Goal: Task Accomplishment & Management: Manage account settings

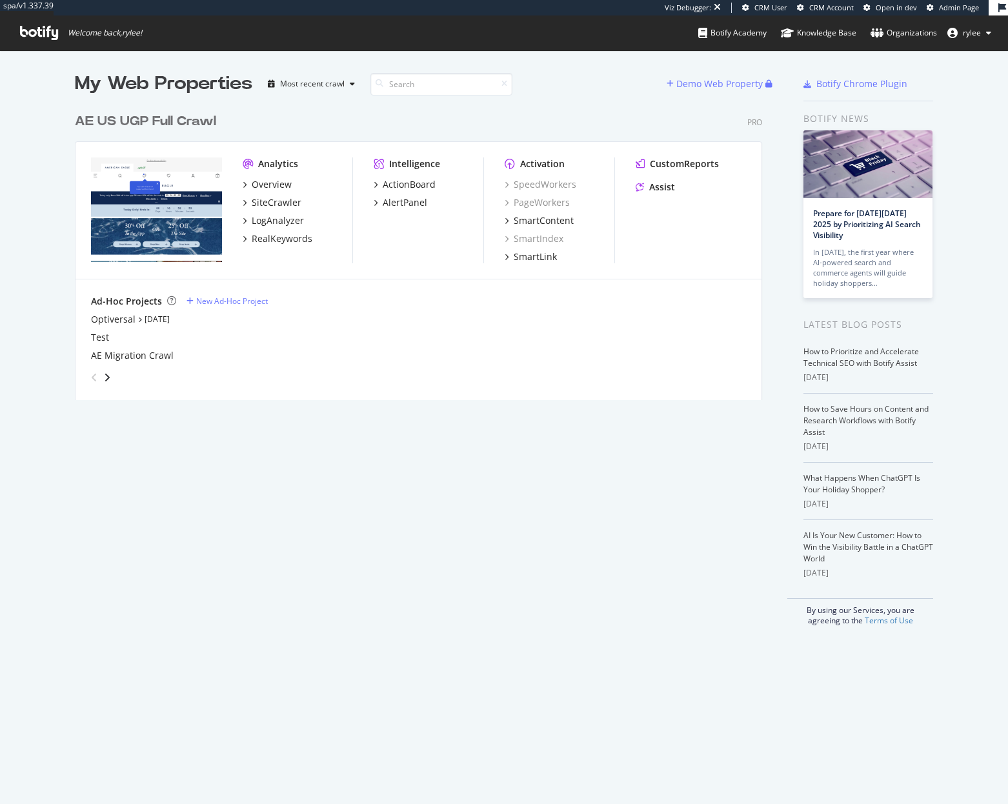
scroll to position [804, 1008]
click at [254, 198] on div "SiteCrawler" at bounding box center [277, 202] width 50 height 13
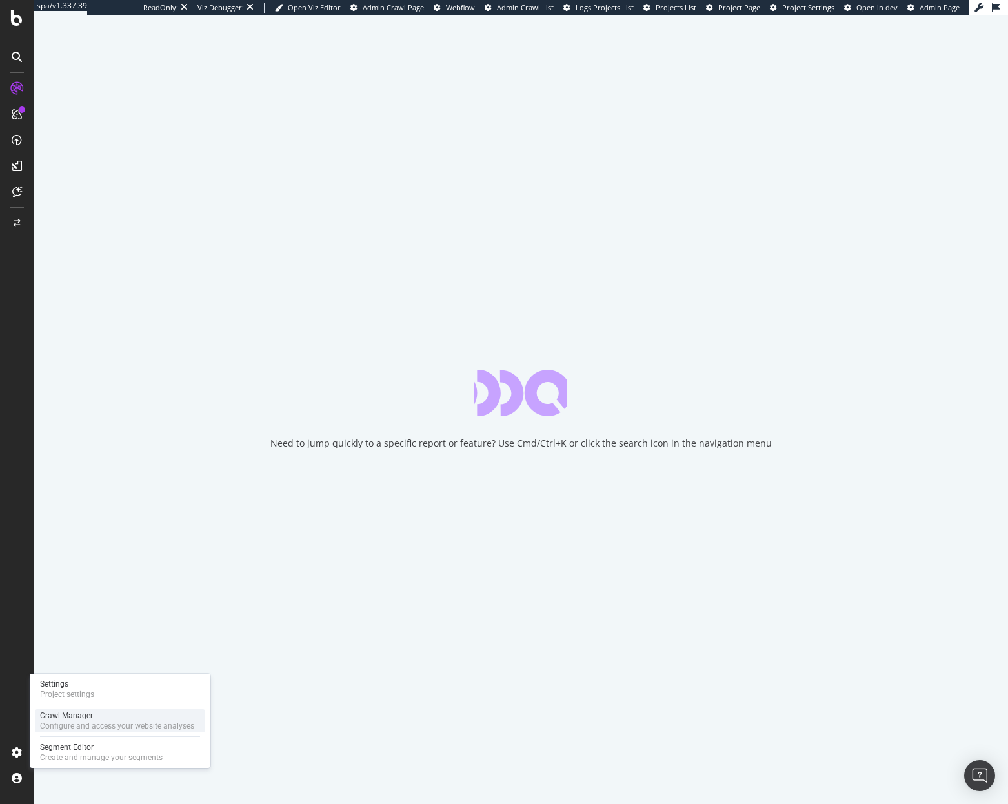
click at [75, 722] on div "Configure and access your website analyses" at bounding box center [117, 726] width 154 height 10
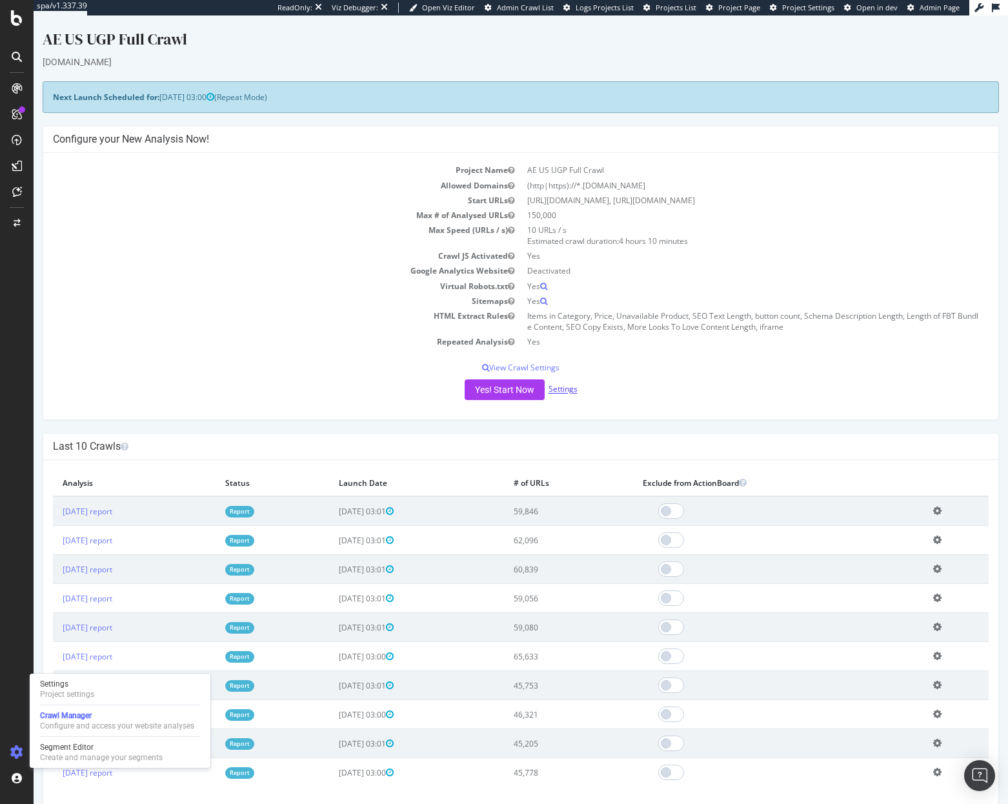
click at [557, 385] on link "Settings" at bounding box center [563, 389] width 29 height 11
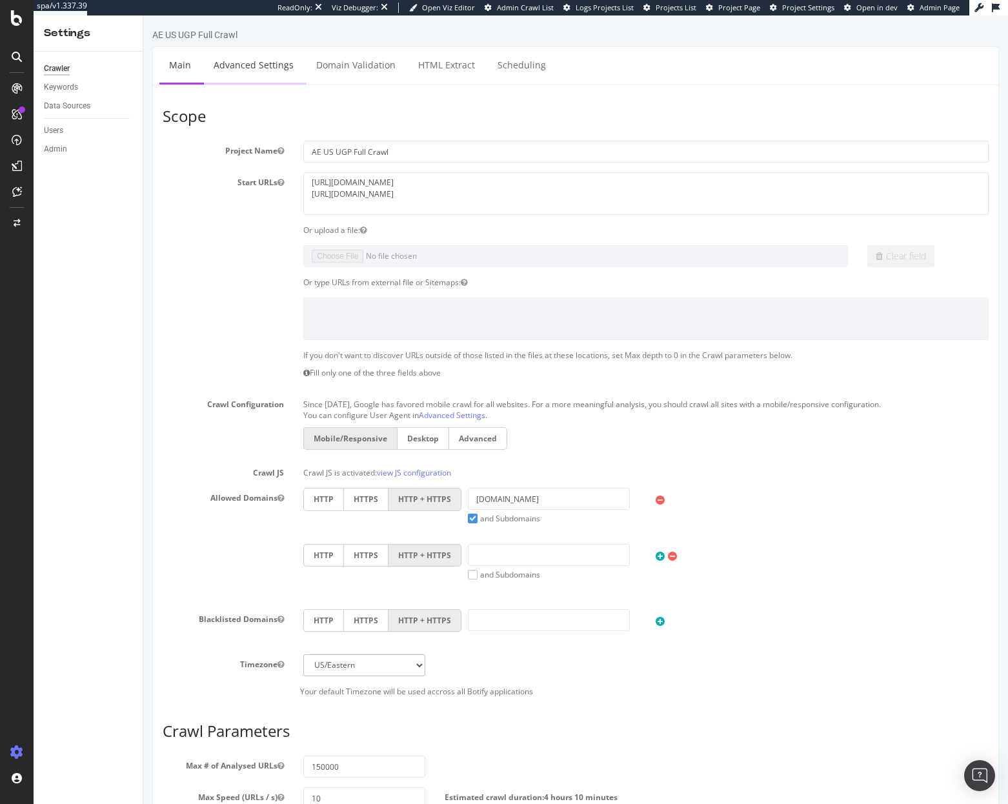
click at [261, 65] on link "Advanced Settings" at bounding box center [253, 65] width 99 height 36
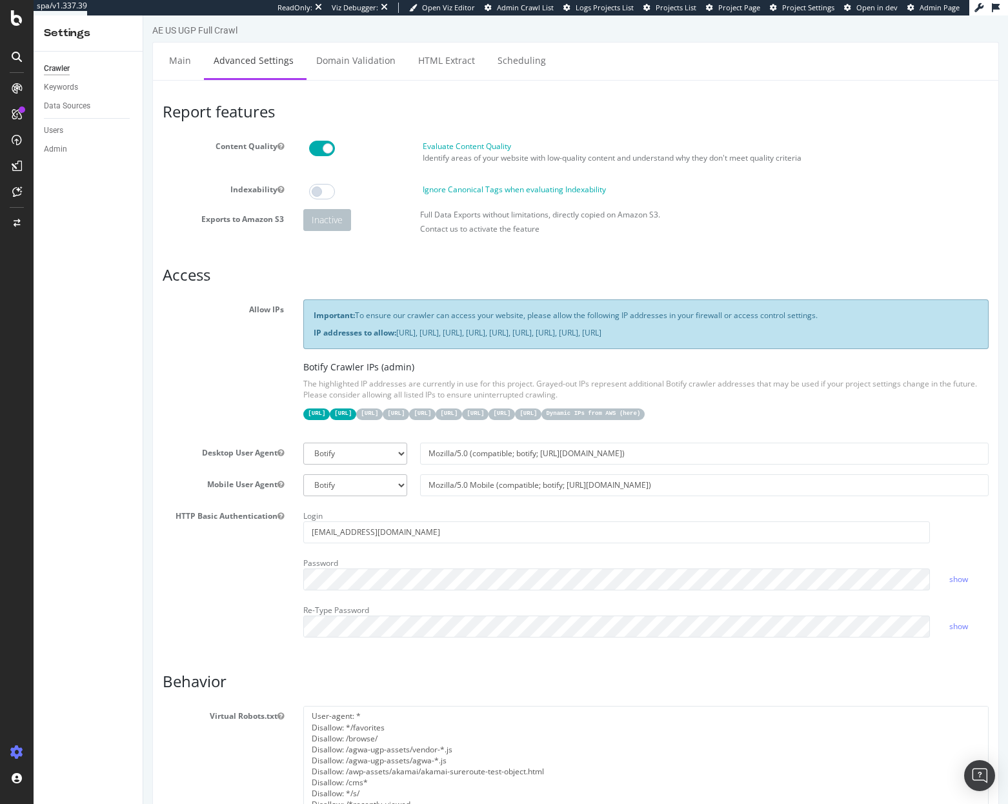
scroll to position [9, 0]
